Goal: Navigation & Orientation: Find specific page/section

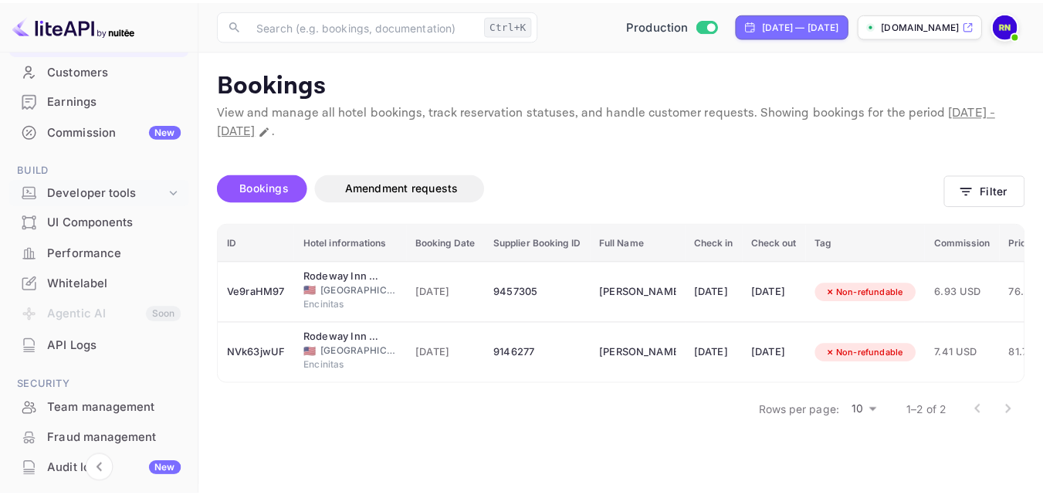
scroll to position [126, 0]
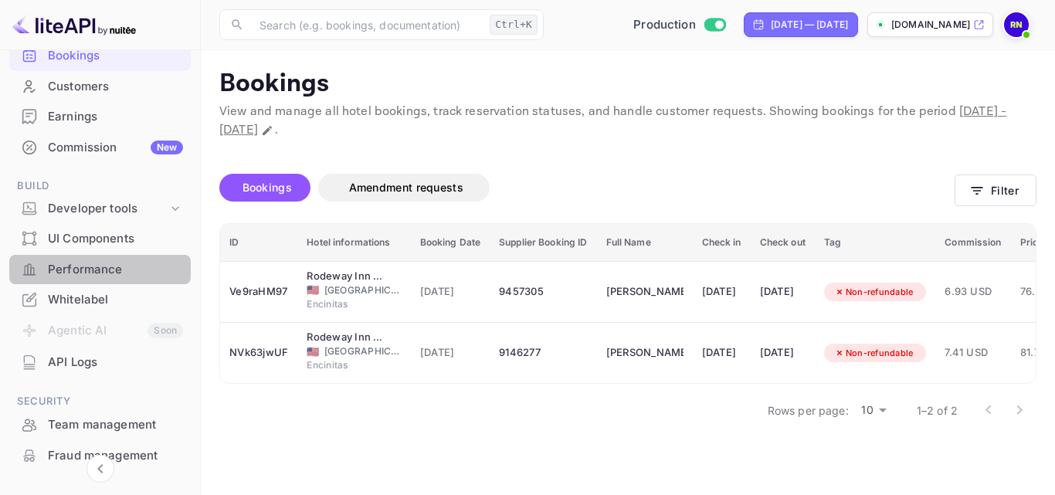
click at [100, 267] on div "Performance" at bounding box center [115, 270] width 135 height 18
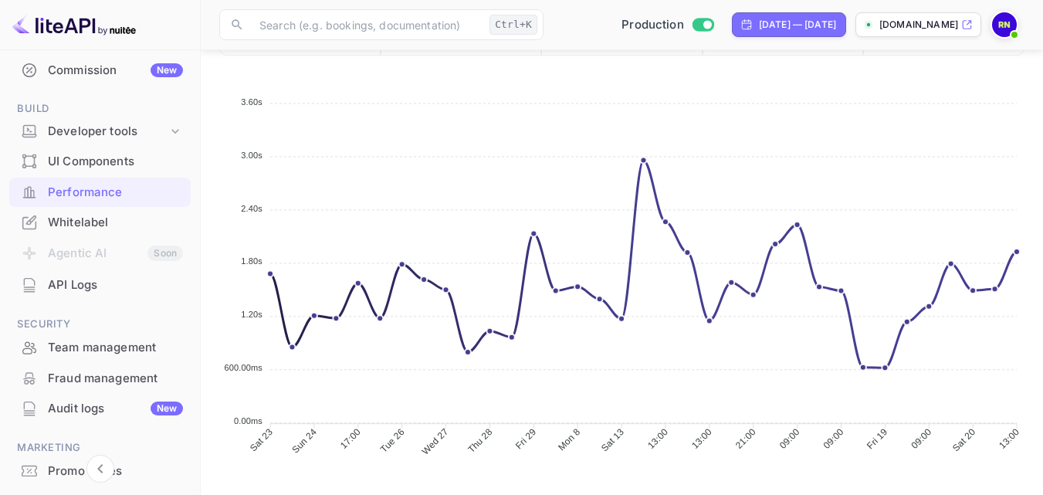
scroll to position [727, 0]
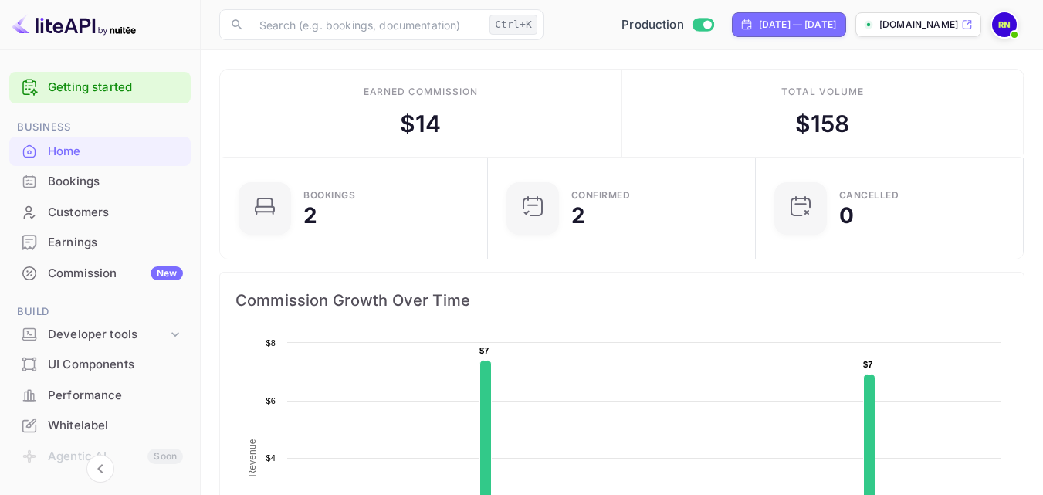
scroll to position [239, 247]
